Goal: Task Accomplishment & Management: Complete application form

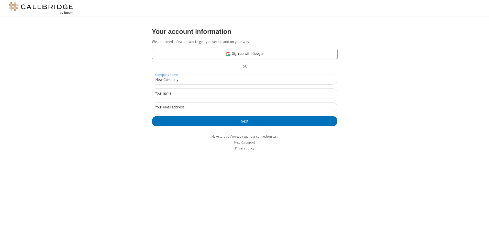
type input "New Company"
type input "New User"
type input "[EMAIL_ADDRESS]."
click button "Next" at bounding box center [244, 121] width 185 height 10
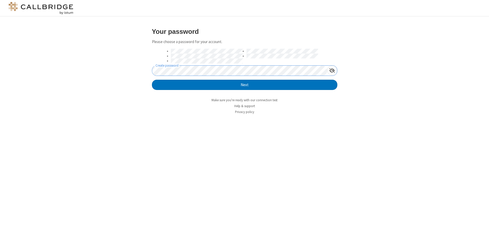
click button "Next" at bounding box center [244, 85] width 185 height 10
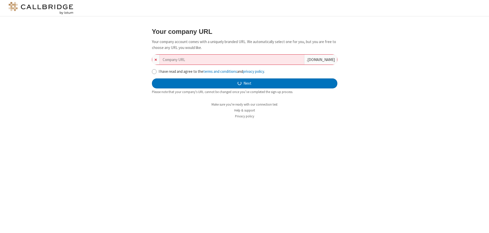
type input "new-company-object-oriented-27502"
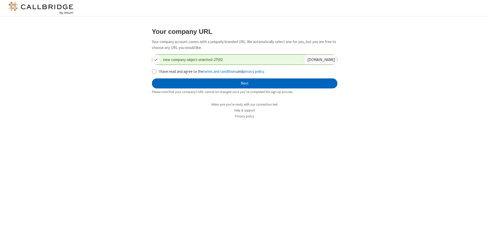
click at [245, 83] on button "Next" at bounding box center [244, 83] width 185 height 10
